Goal: Communication & Community: Answer question/provide support

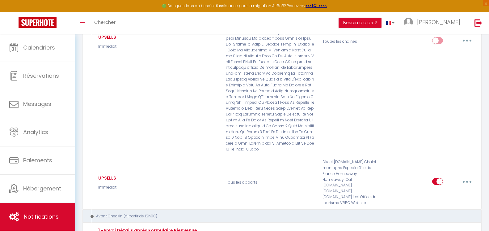
scroll to position [3988, 0]
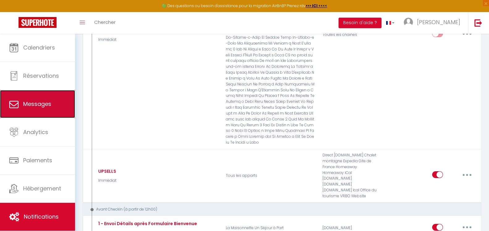
click at [30, 98] on link "Messages" at bounding box center [37, 104] width 75 height 28
select select "message"
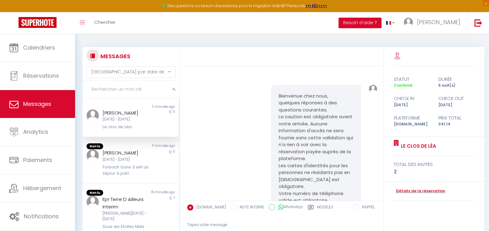
scroll to position [8122, 0]
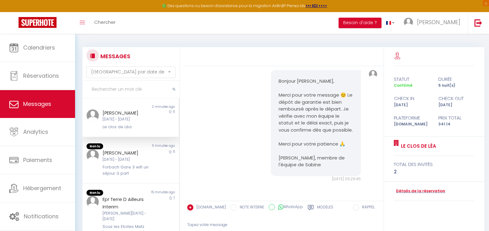
click at [164, 122] on div "5" at bounding box center [167, 119] width 24 height 21
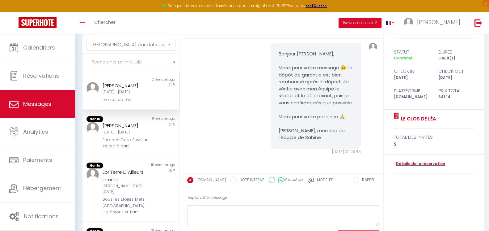
scroll to position [60, 0]
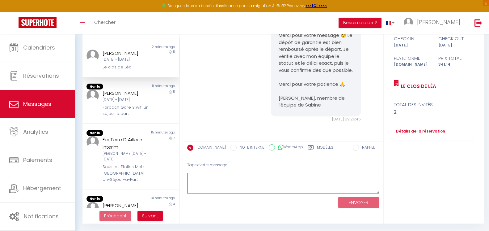
click at [213, 177] on textarea at bounding box center [283, 182] width 192 height 21
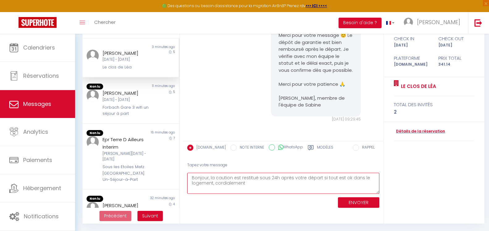
type textarea "Bonjour, la caution est restitué sous 24h après votre départ si tout est ok dan…"
click at [355, 206] on button "ENVOYER" at bounding box center [358, 202] width 41 height 11
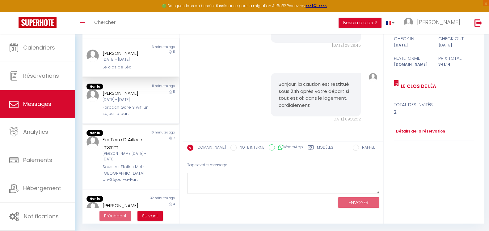
scroll to position [8195, 0]
click at [147, 105] on div "[PERSON_NAME][DATE] - [DATE] Forbach Gare 3 wifi un séjour à part" at bounding box center [127, 102] width 56 height 27
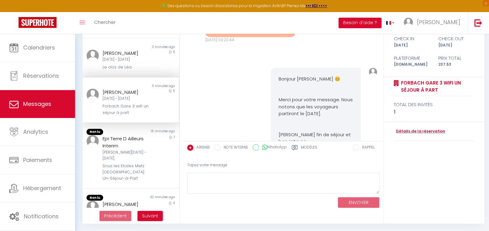
scroll to position [3208, 0]
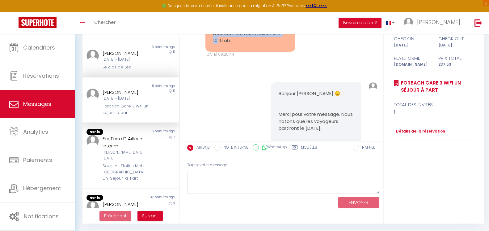
drag, startPoint x: 274, startPoint y: 74, endPoint x: 207, endPoint y: 64, distance: 67.9
click at [207, 52] on div "Guten Tag. [PERSON_NAME] wurde der Projekt frühzeitig beendet. Die Herrn reisen…" at bounding box center [251, 29] width 90 height 43
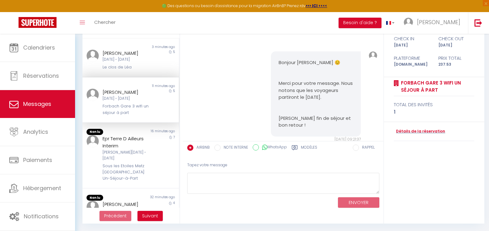
click at [344, 96] on pre "Bonjour [PERSON_NAME] 😊 Merci pour votre message. Nous notons que les voyageurs…" at bounding box center [316, 94] width 75 height 70
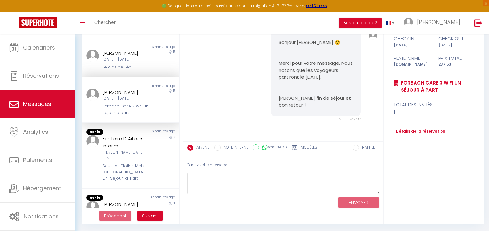
scroll to position [3300, 0]
click at [156, 163] on div "7" at bounding box center [167, 158] width 24 height 47
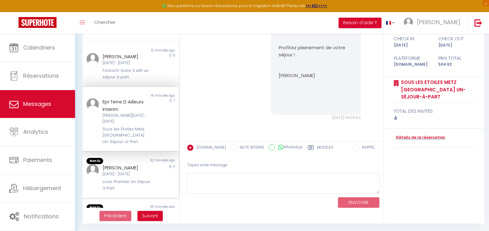
scroll to position [62, 0]
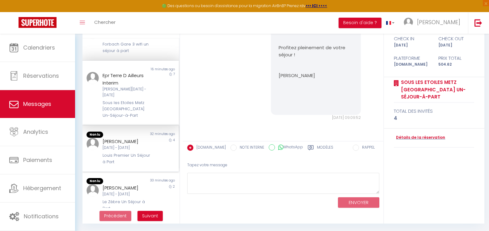
click at [136, 145] on div "[DATE] - [DATE]" at bounding box center [127, 148] width 48 height 6
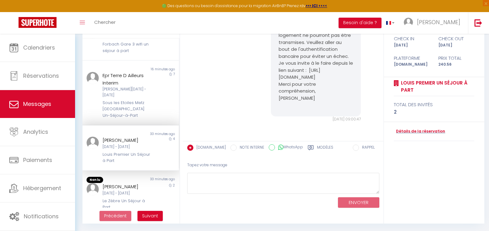
scroll to position [2224, 0]
click at [133, 183] on div "[PERSON_NAME]" at bounding box center [127, 186] width 48 height 7
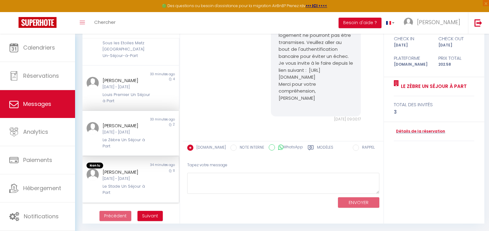
scroll to position [124, 0]
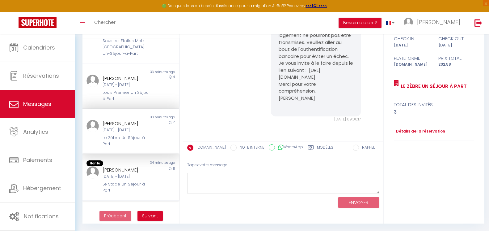
click at [127, 170] on div "[PERSON_NAME]" at bounding box center [127, 169] width 48 height 7
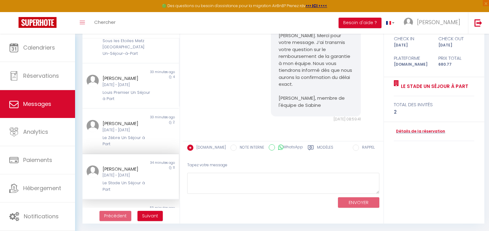
scroll to position [5266, 0]
drag, startPoint x: 238, startPoint y: 101, endPoint x: 214, endPoint y: 91, distance: 25.9
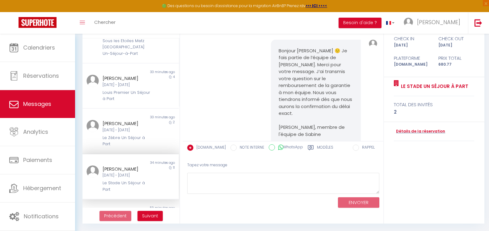
scroll to position [5235, 0]
click at [264, 185] on textarea at bounding box center [283, 182] width 192 height 21
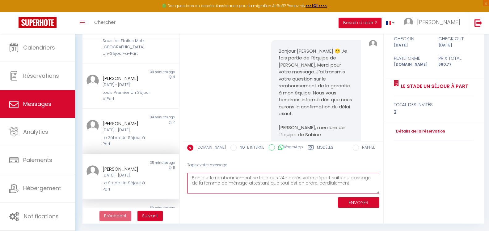
type textarea "Bonjour le remboursement se fait sous 24h après votre départ suite au passage d…"
click at [347, 202] on button "ENVOYER" at bounding box center [358, 202] width 41 height 11
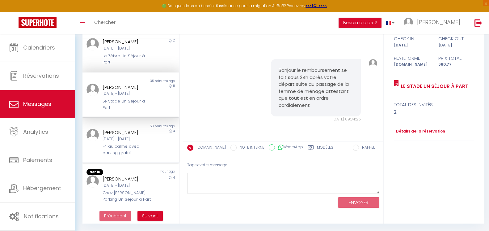
scroll to position [216, 0]
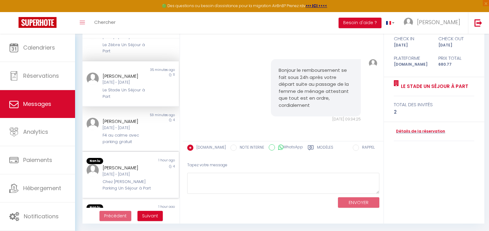
click at [126, 174] on div "[DATE] - [DATE]" at bounding box center [127, 174] width 48 height 6
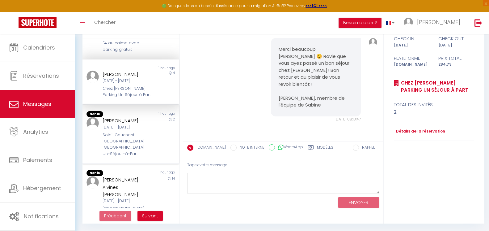
scroll to position [309, 0]
click at [138, 139] on div "Soleil Couchant [GEOGRAPHIC_DATA] [GEOGRAPHIC_DATA] Un-Séjour-à-Part" at bounding box center [127, 143] width 48 height 25
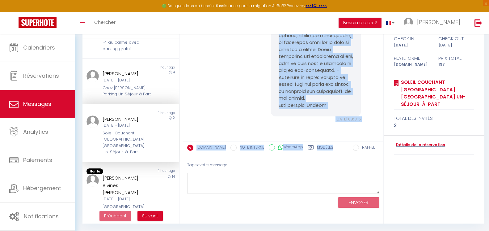
scroll to position [2930, 0]
drag, startPoint x: 279, startPoint y: 96, endPoint x: 340, endPoint y: 109, distance: 62.9
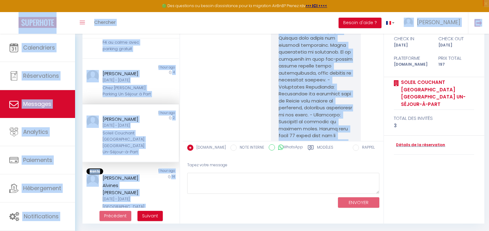
scroll to position [2157, 0]
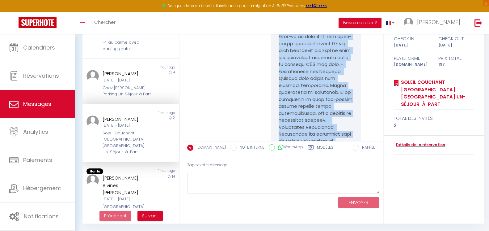
drag, startPoint x: 338, startPoint y: 105, endPoint x: 277, endPoint y: 127, distance: 65.4
copy pre "Loremips , Dolor Sitam con Adipis Elitseddoe TEMPORI UTLABORE ETDOLO MAGNAAL - …"
